Goal: Information Seeking & Learning: Learn about a topic

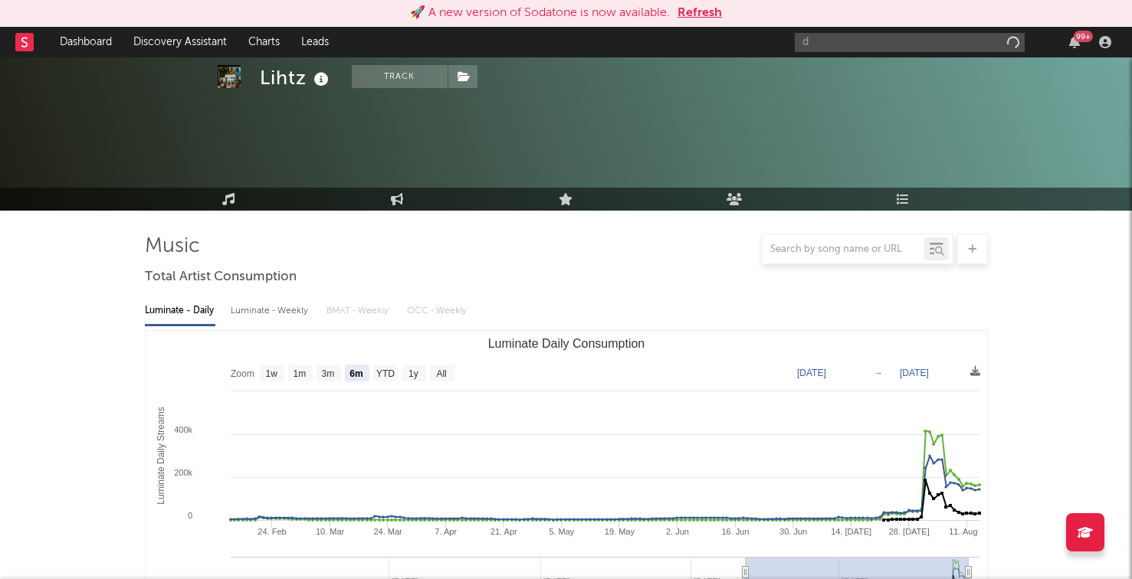
select select "6m"
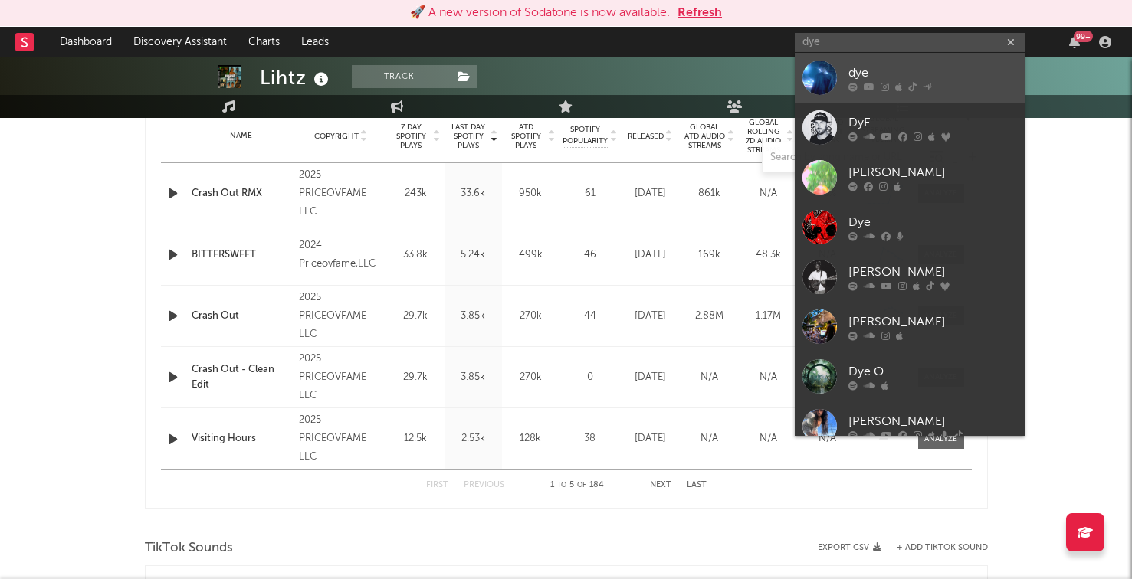
type input "dye"
click at [846, 81] on link "dye" at bounding box center [910, 78] width 230 height 50
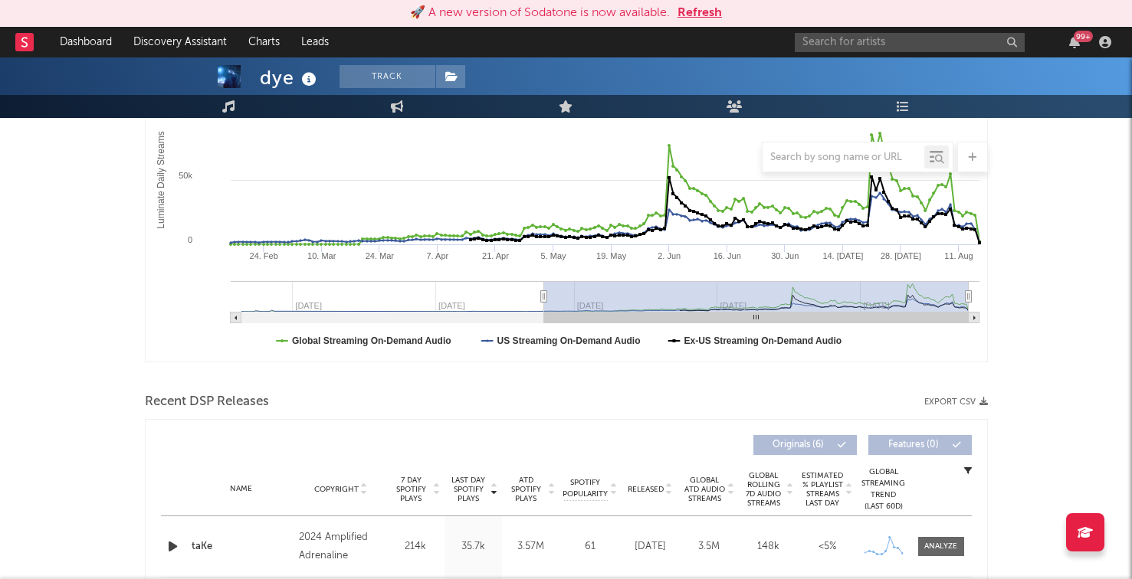
scroll to position [30, 0]
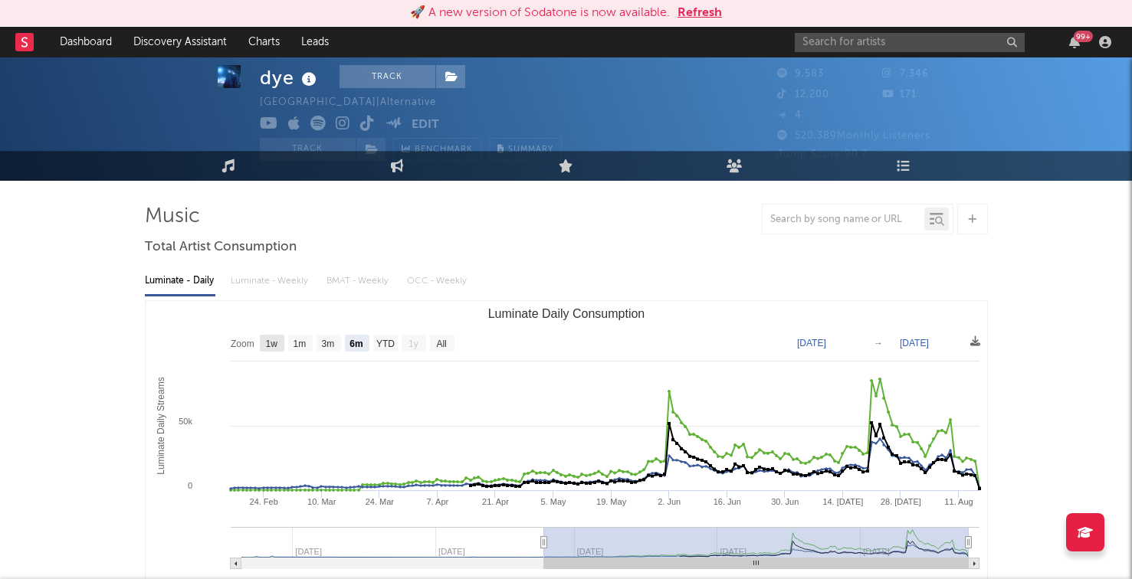
click at [278, 345] on rect "Luminate Daily Consumption" at bounding box center [272, 343] width 25 height 17
select select "1w"
type input "2025-08-10"
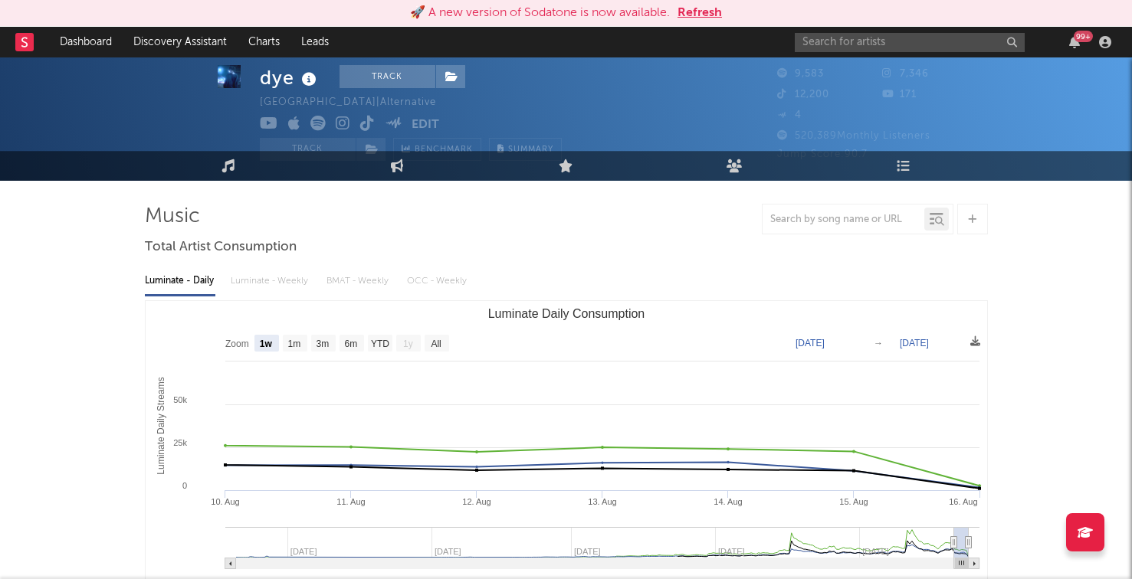
click at [279, 289] on div "Luminate - Daily Luminate - Weekly BMAT - Weekly OCC - Weekly" at bounding box center [566, 281] width 843 height 26
click at [279, 286] on div "Luminate - Daily Luminate - Weekly BMAT - Weekly OCC - Weekly" at bounding box center [566, 281] width 843 height 26
click at [280, 278] on div "Luminate - Daily Luminate - Weekly BMAT - Weekly OCC - Weekly" at bounding box center [566, 281] width 843 height 26
click at [274, 280] on div "Luminate - Daily Luminate - Weekly BMAT - Weekly OCC - Weekly" at bounding box center [566, 281] width 843 height 26
click at [345, 344] on text "6m" at bounding box center [350, 344] width 13 height 11
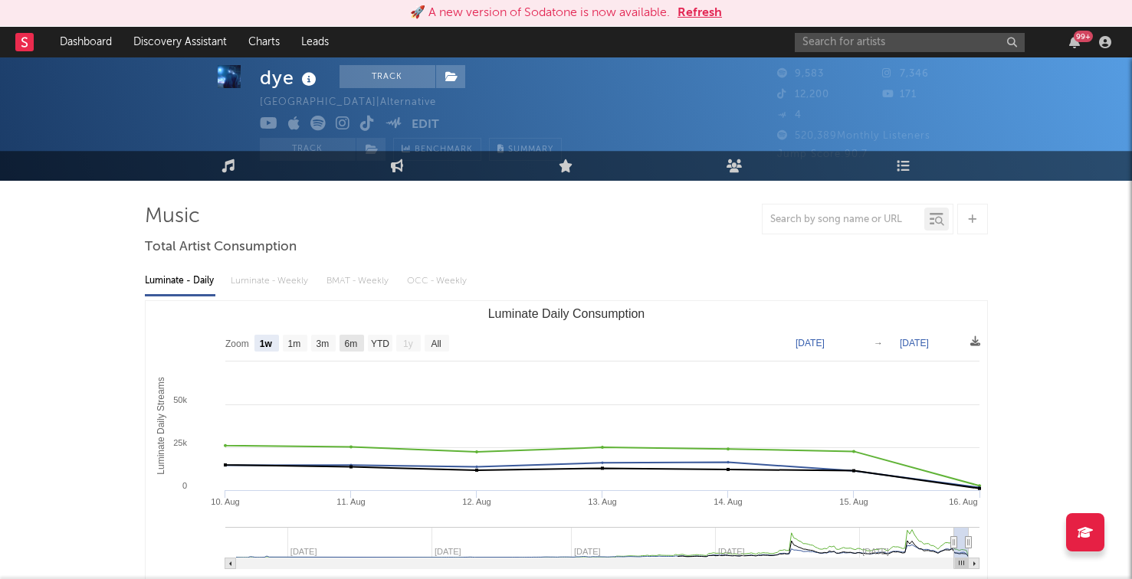
select select "6m"
type input "2025-02-16"
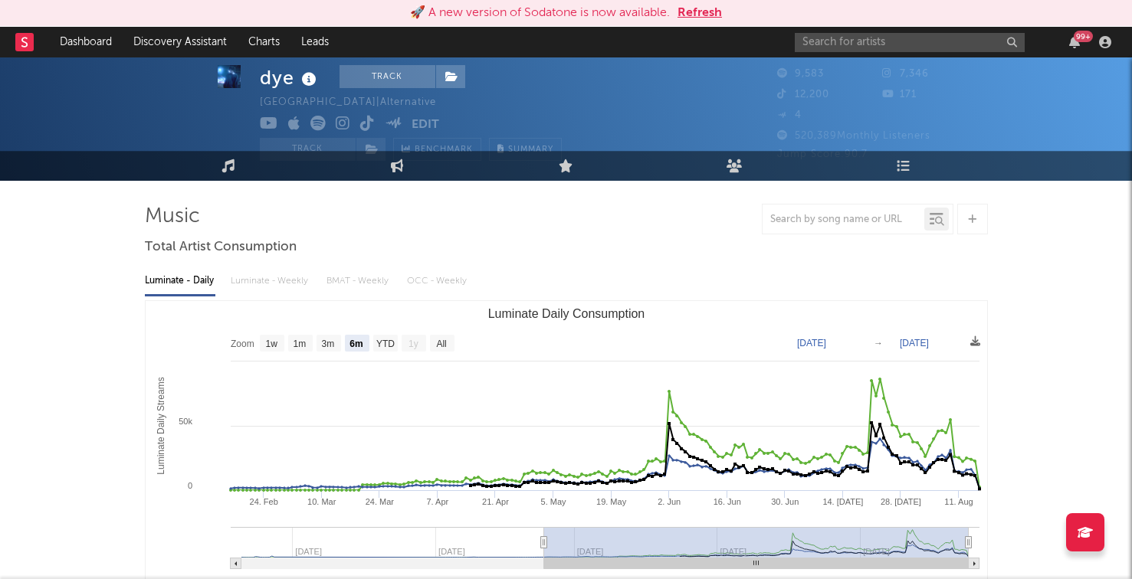
click at [270, 282] on div "Luminate - Daily Luminate - Weekly BMAT - Weekly OCC - Weekly" at bounding box center [566, 281] width 843 height 26
click at [270, 276] on div "Luminate - Daily Luminate - Weekly BMAT - Weekly OCC - Weekly" at bounding box center [566, 281] width 843 height 26
click at [250, 290] on div "Luminate - Daily Luminate - Weekly BMAT - Weekly OCC - Weekly" at bounding box center [566, 281] width 843 height 26
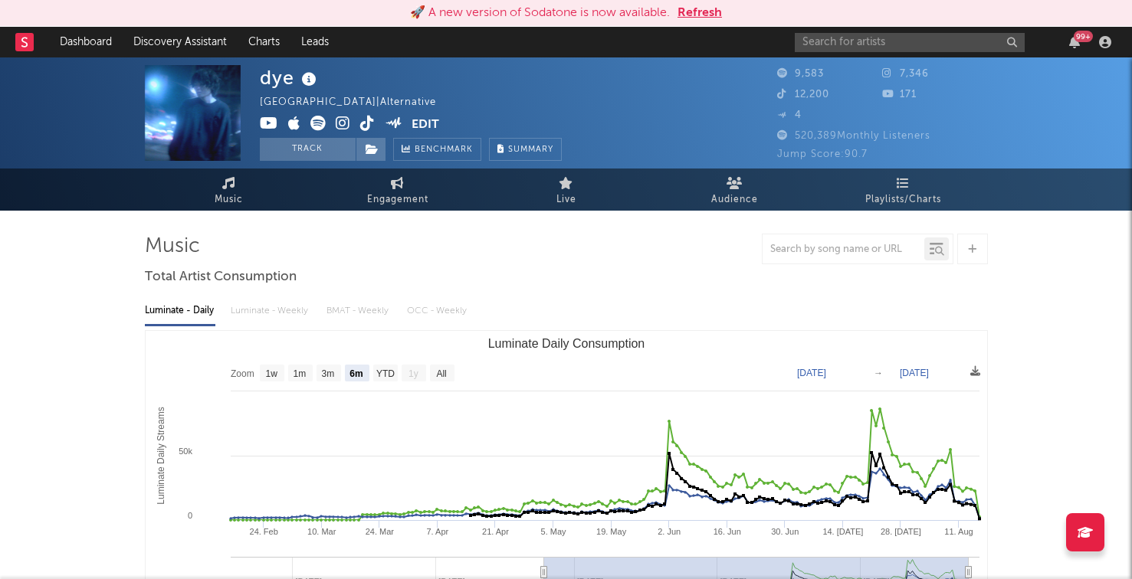
click at [283, 324] on div "Luminate - Daily Luminate - Weekly BMAT - Weekly OCC - Weekly Zoom 1w 1m 3m 6m …" at bounding box center [566, 466] width 843 height 352
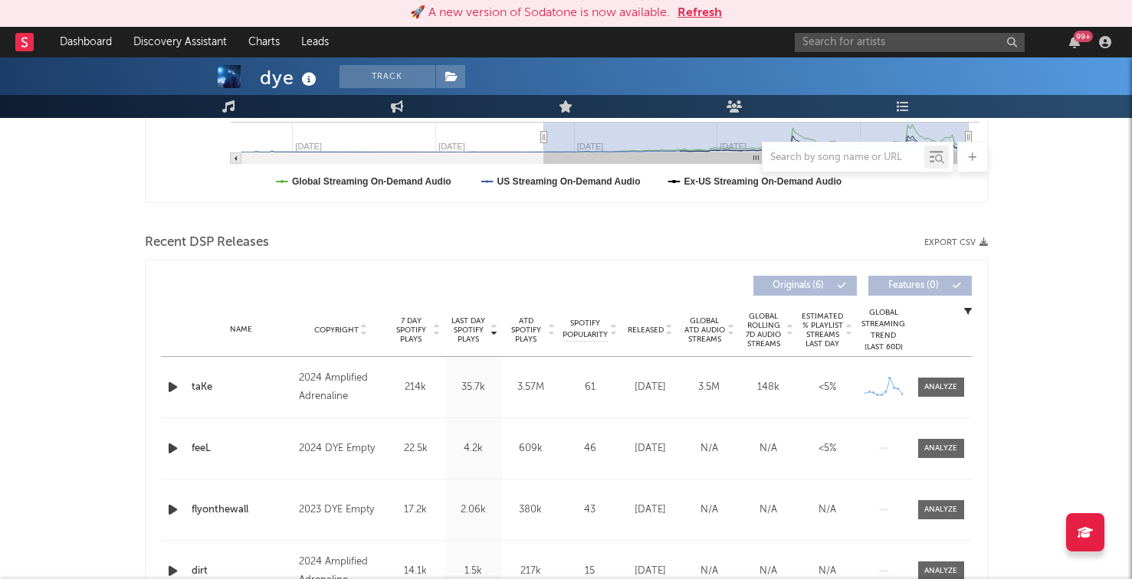
scroll to position [443, 0]
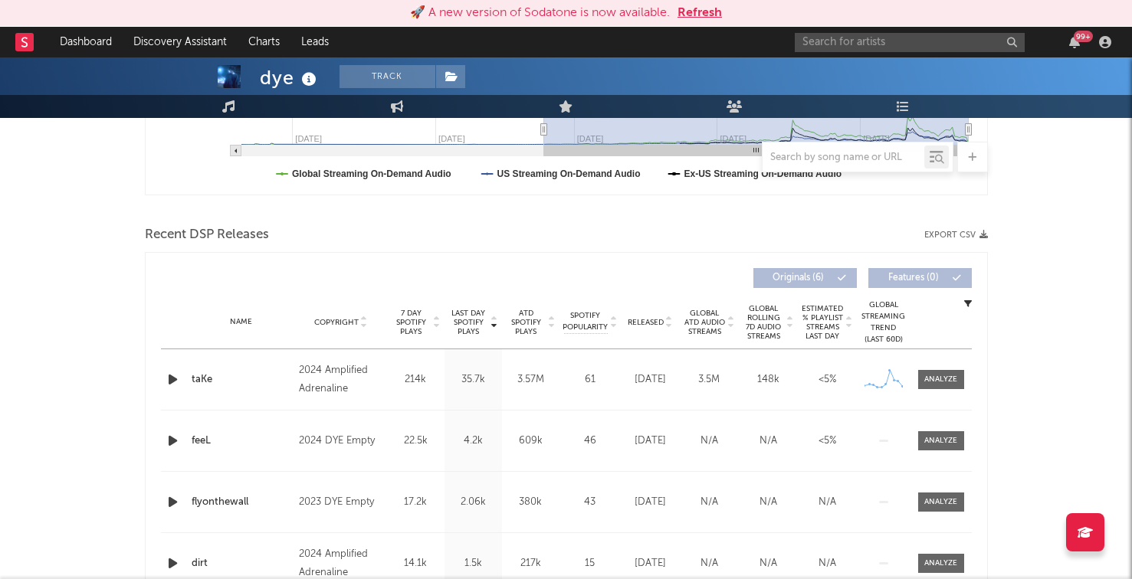
click at [883, 388] on g at bounding box center [883, 378] width 41 height 19
click at [886, 385] on icon at bounding box center [884, 384] width 5 height 5
click at [943, 392] on div "Name taKe Copyright 2024 Amplified Adrenaline Label DYE Empty Album Names taKe …" at bounding box center [566, 379] width 811 height 61
click at [943, 385] on div at bounding box center [940, 379] width 33 height 11
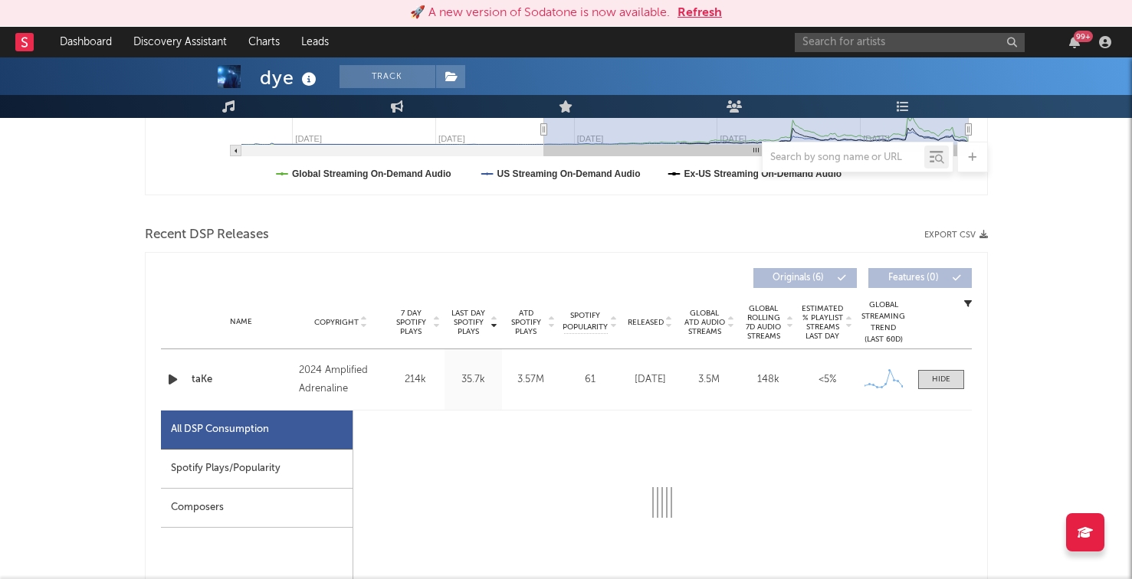
select select "1w"
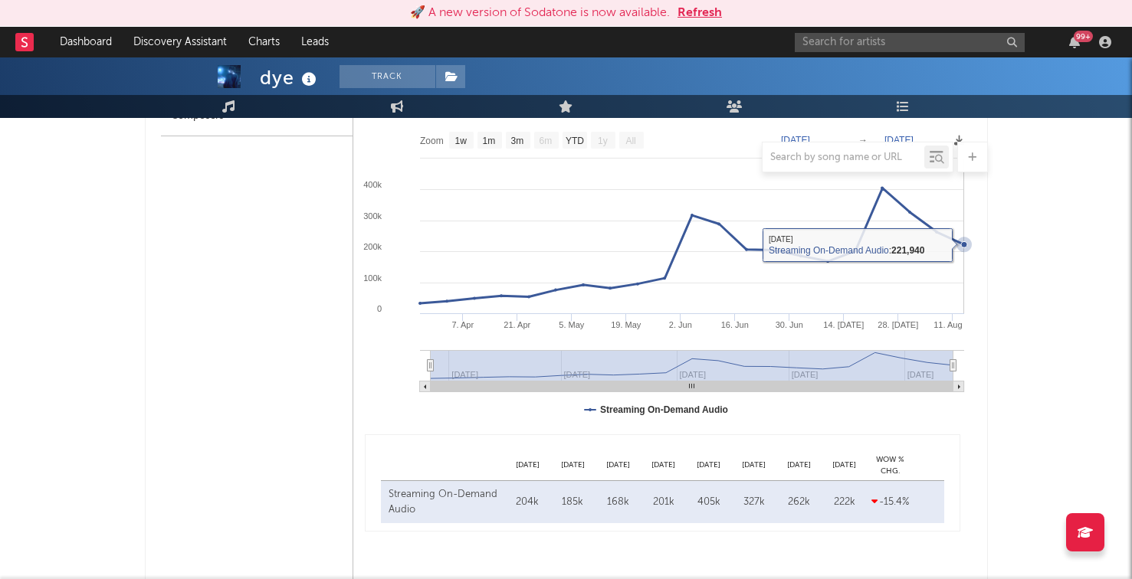
scroll to position [838, 0]
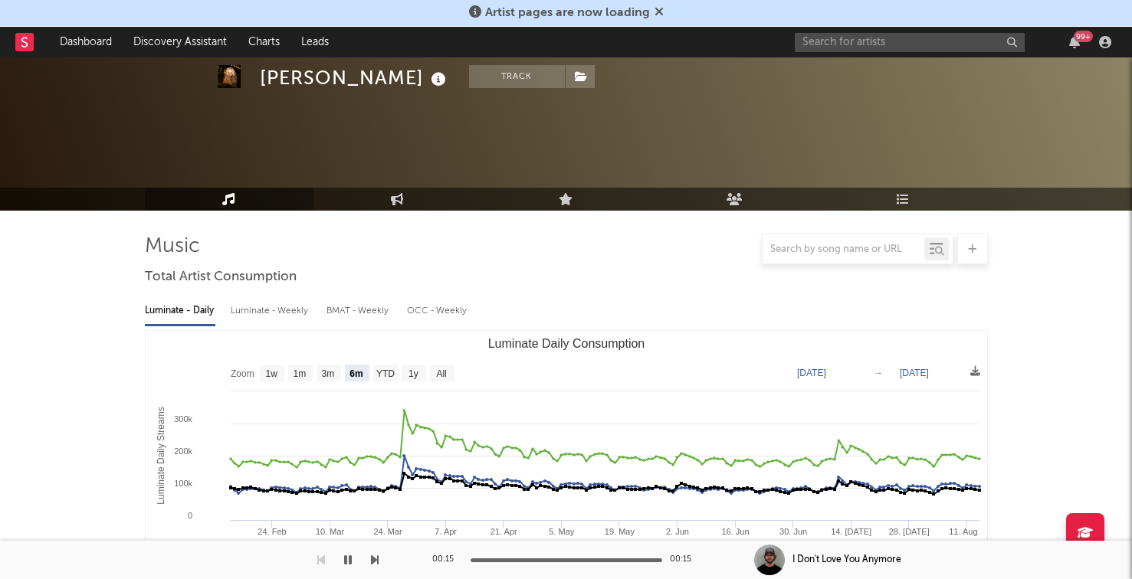
select select "6m"
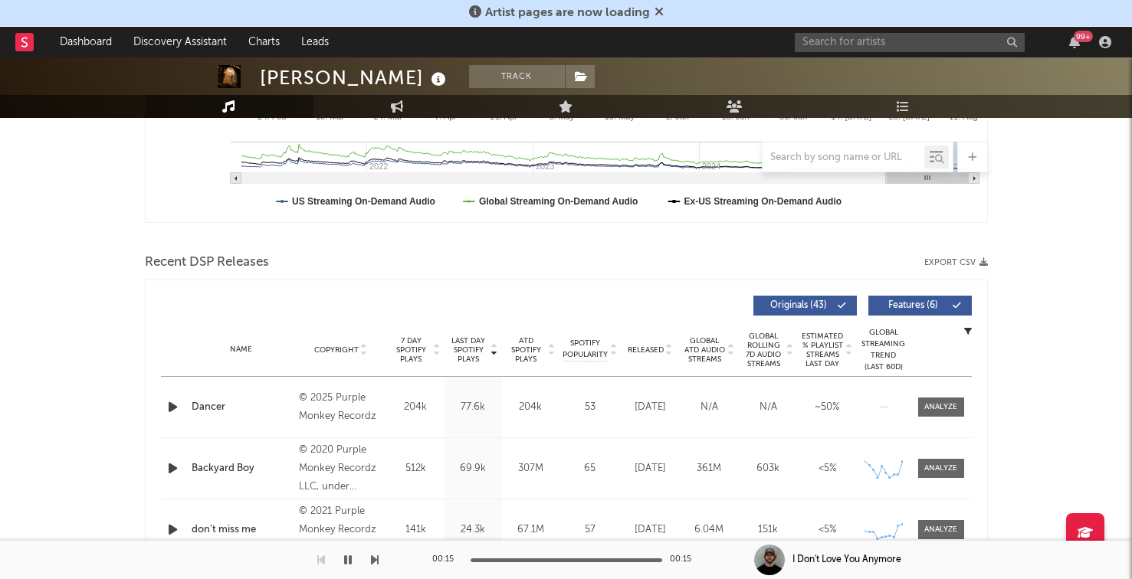
scroll to position [415, 0]
click at [833, 33] on input "text" at bounding box center [910, 42] width 230 height 19
click at [838, 52] on div "99 +" at bounding box center [956, 42] width 322 height 31
click at [835, 34] on input "text" at bounding box center [910, 42] width 230 height 19
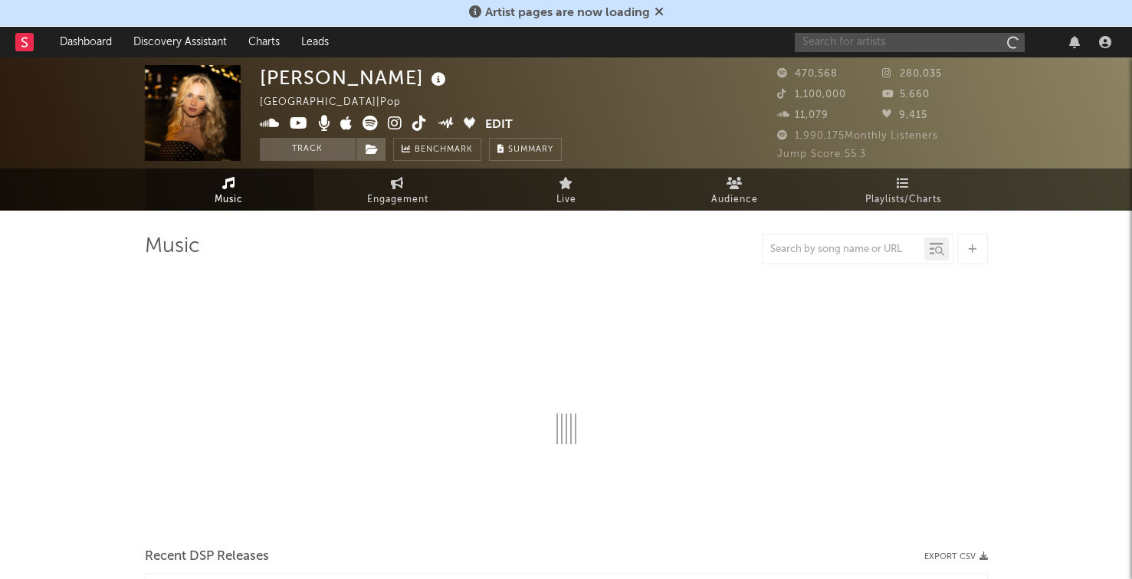
click at [925, 49] on input "text" at bounding box center [910, 42] width 230 height 19
click at [913, 43] on input "text" at bounding box center [910, 42] width 230 height 19
click at [840, 48] on input "text" at bounding box center [910, 42] width 230 height 19
click at [815, 41] on input "text" at bounding box center [910, 42] width 230 height 19
select select "6m"
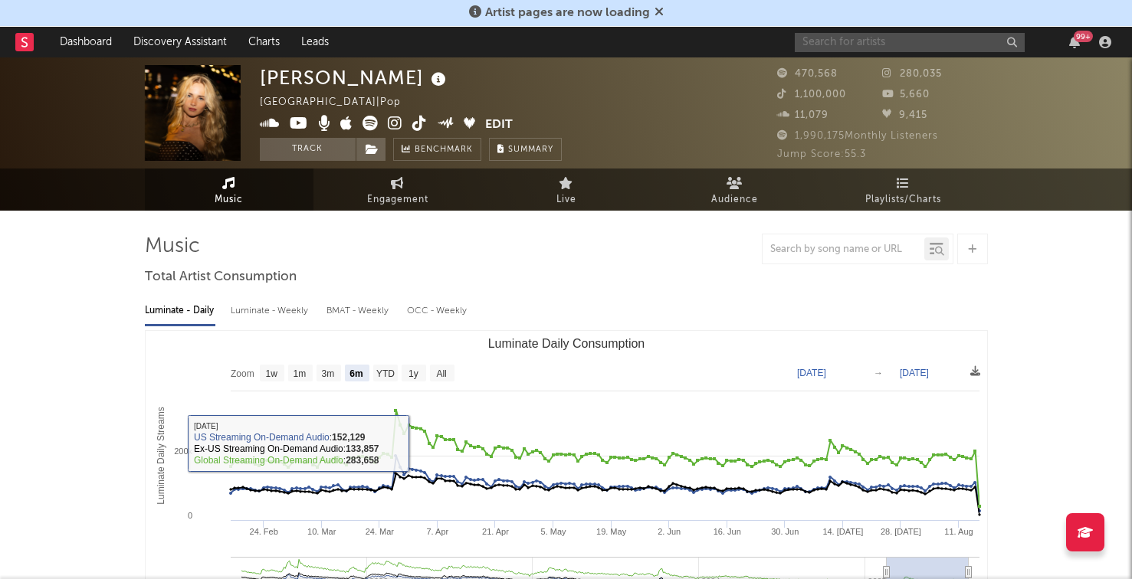
click at [884, 38] on input "text" at bounding box center [910, 42] width 230 height 19
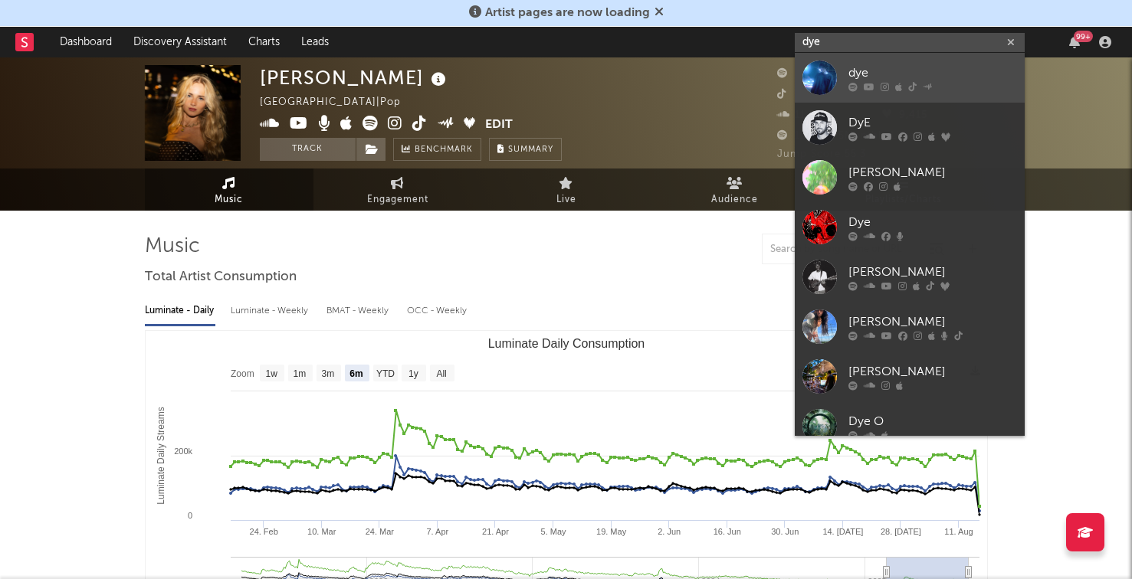
type input "dye"
click at [877, 60] on link "dye" at bounding box center [910, 78] width 230 height 50
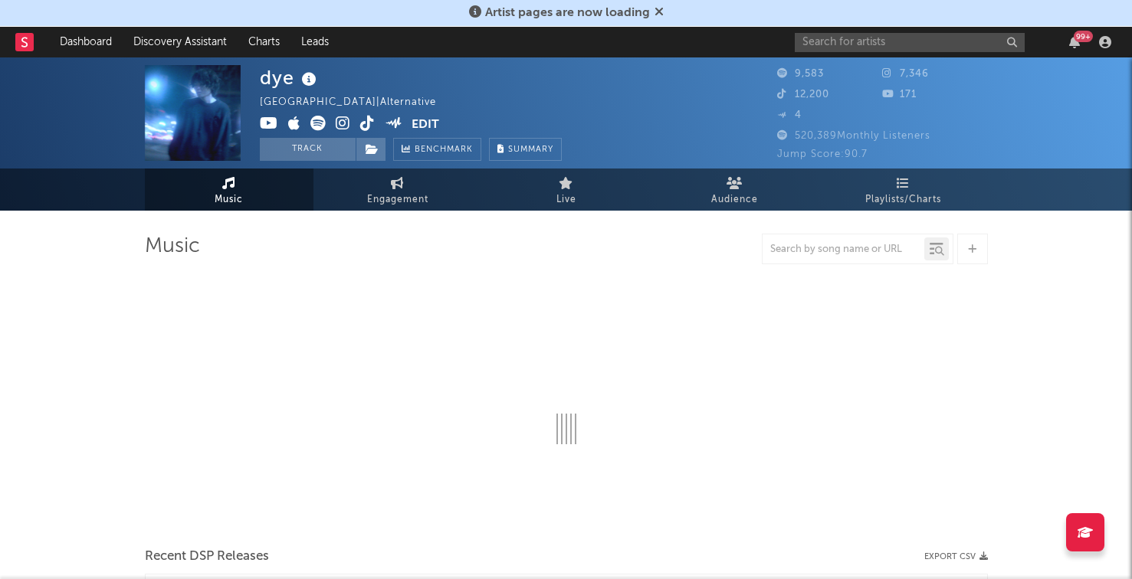
select select "6m"
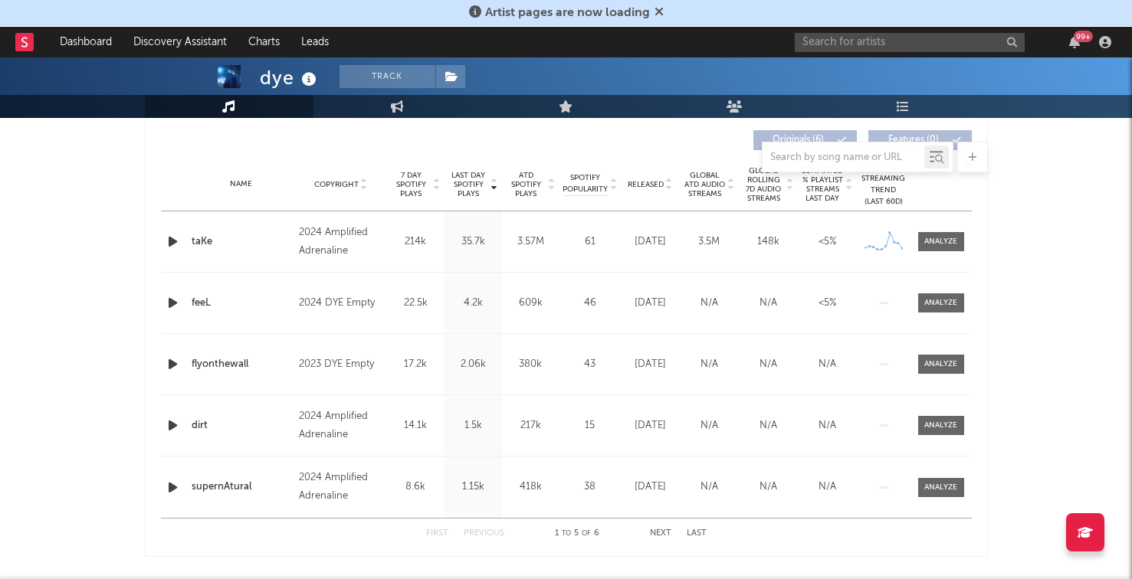
scroll to position [582, 0]
click at [634, 180] on span "Released" at bounding box center [645, 183] width 36 height 9
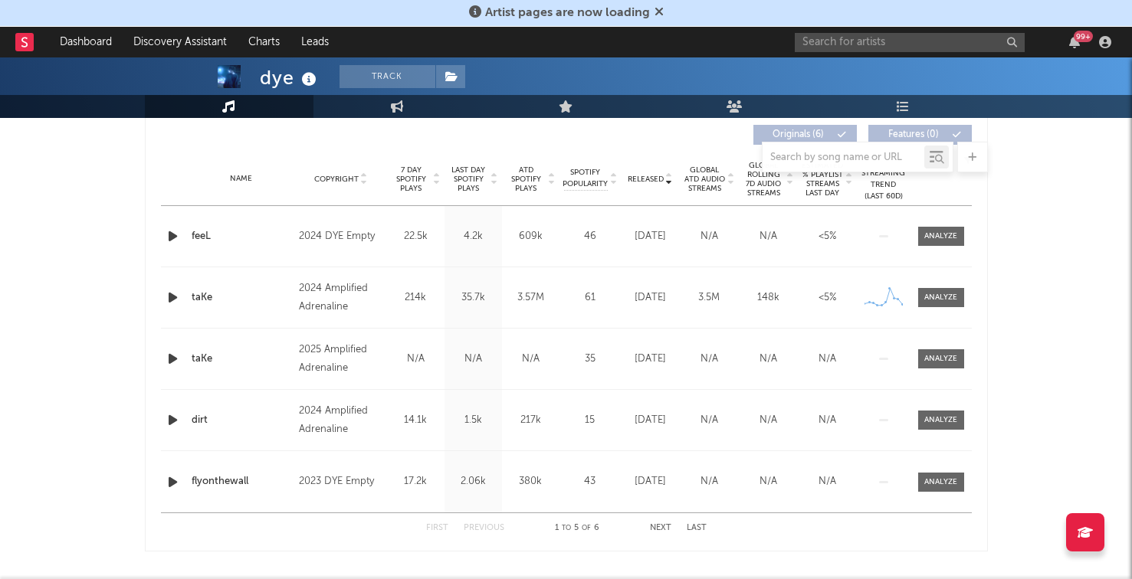
scroll to position [593, 0]
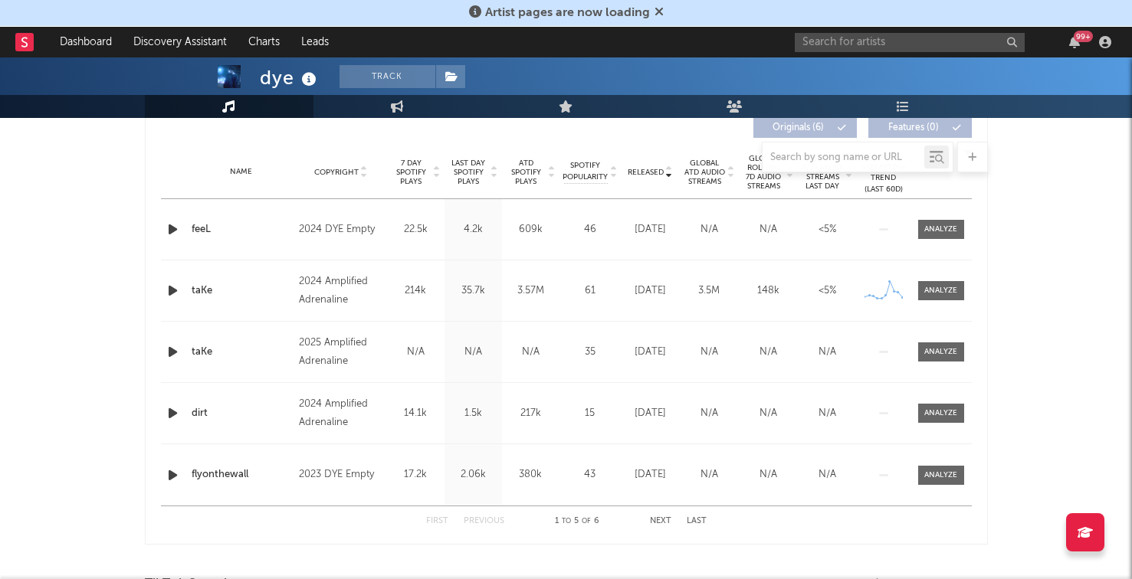
click at [648, 165] on div at bounding box center [566, 157] width 843 height 31
click at [648, 176] on div "Released" at bounding box center [649, 171] width 51 height 11
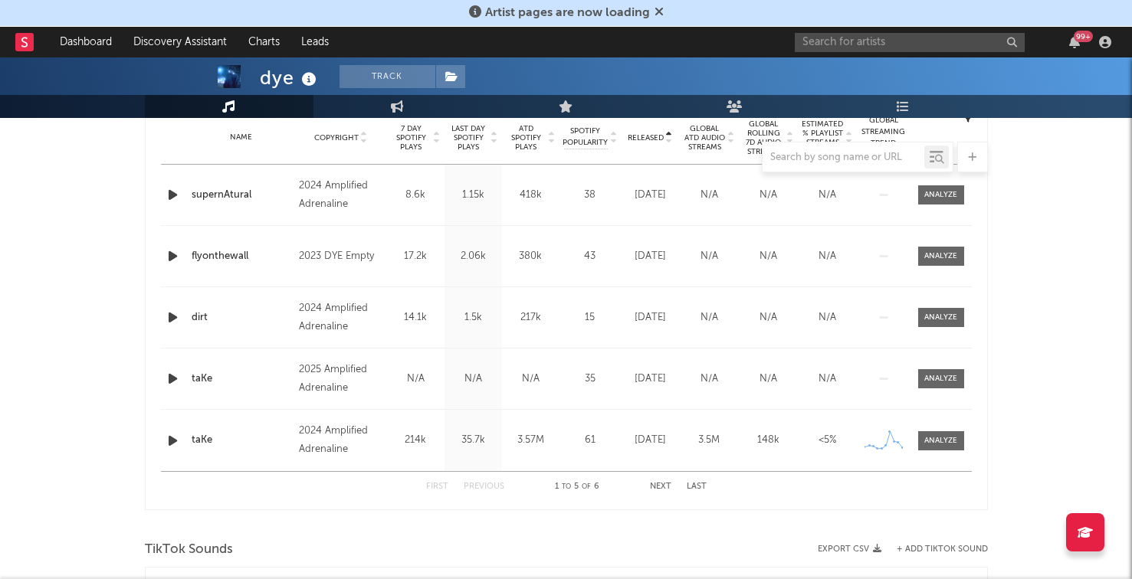
scroll to position [637, 0]
